Goal: Information Seeking & Learning: Learn about a topic

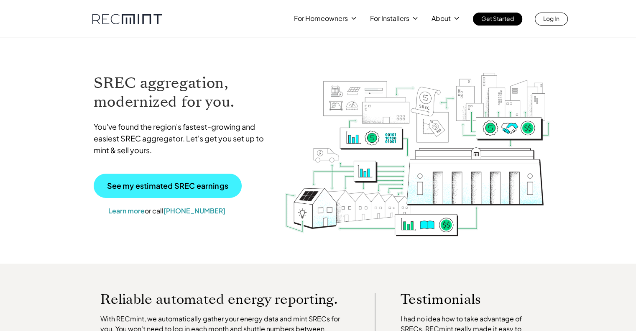
click at [175, 184] on p "See my estimated SREC earnings" at bounding box center [167, 186] width 121 height 8
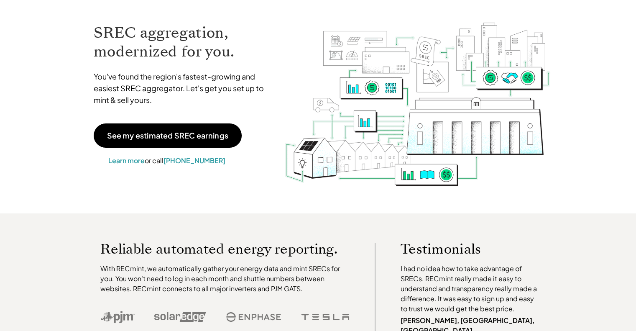
scroll to position [125, 0]
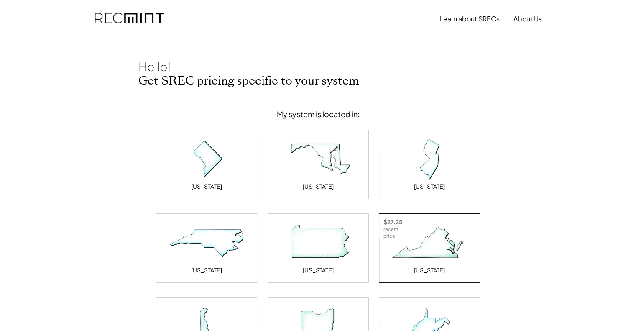
click at [439, 241] on img at bounding box center [430, 243] width 84 height 42
